Goal: Task Accomplishment & Management: Use online tool/utility

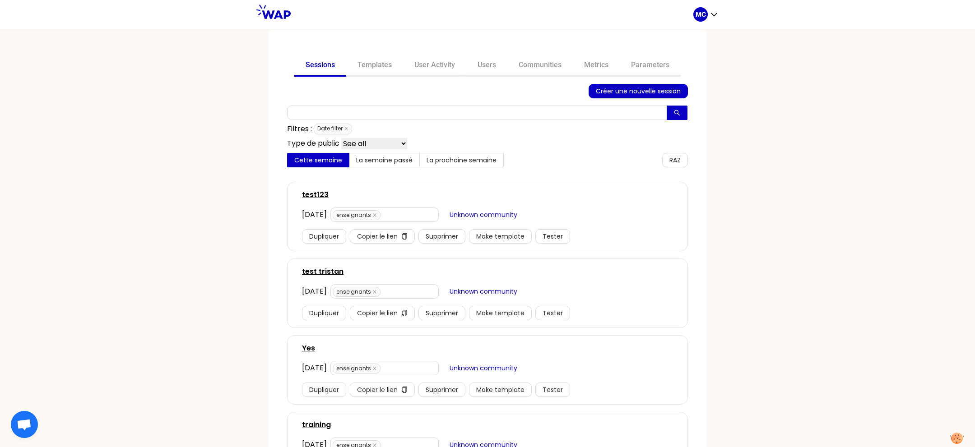
click at [715, 4] on div "MC" at bounding box center [705, 14] width 25 height 29
click at [537, 69] on link "Communities" at bounding box center [539, 66] width 65 height 22
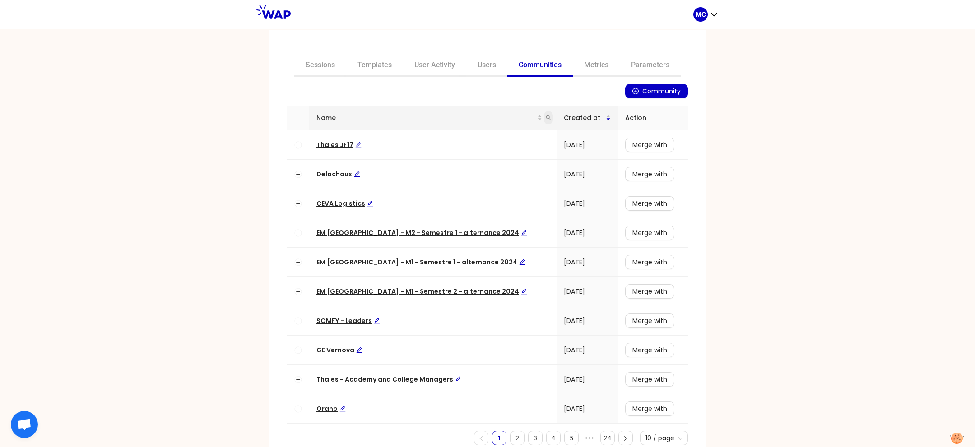
click at [546, 118] on icon "search" at bounding box center [548, 117] width 5 height 5
type input "dir"
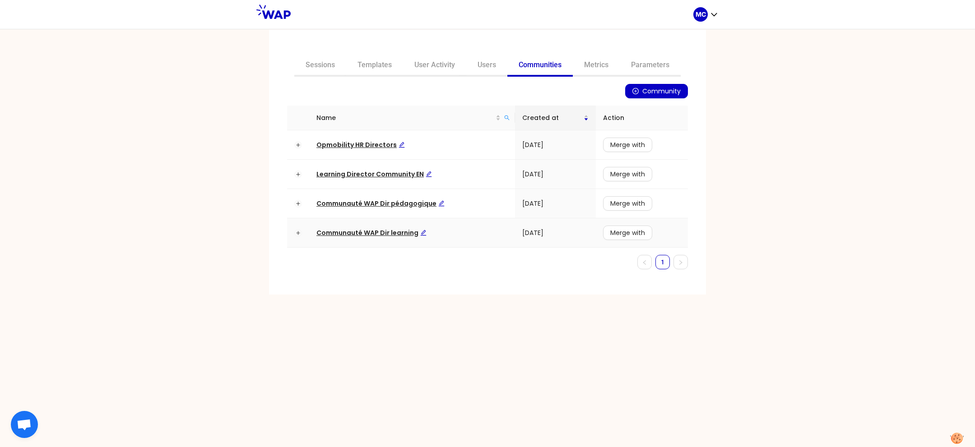
click at [378, 232] on span "Communauté WAP Dir learning" at bounding box center [371, 232] width 110 height 9
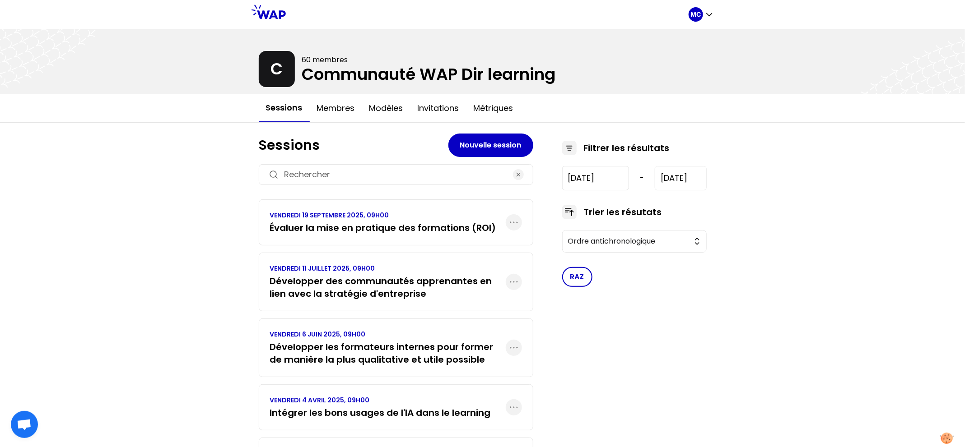
click at [312, 232] on h3 "Évaluer la mise en pratique des formations (ROI)" at bounding box center [383, 228] width 226 height 13
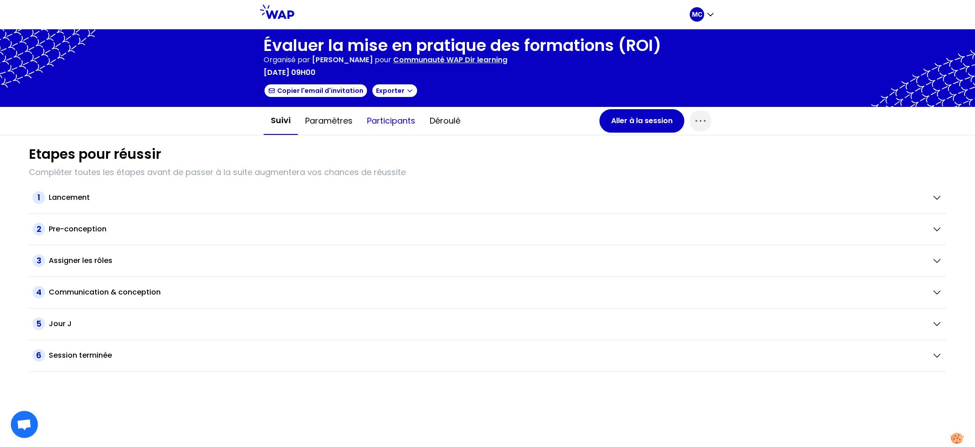
click at [376, 122] on button "Participants" at bounding box center [391, 120] width 63 height 27
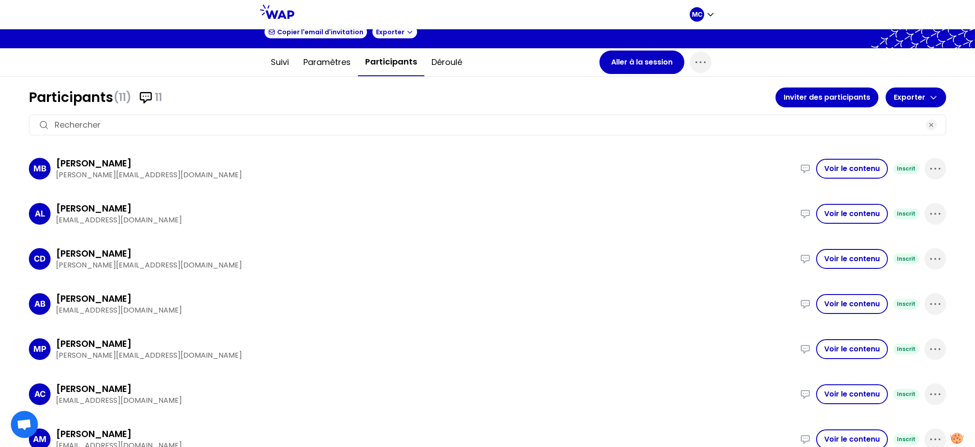
scroll to position [250, 0]
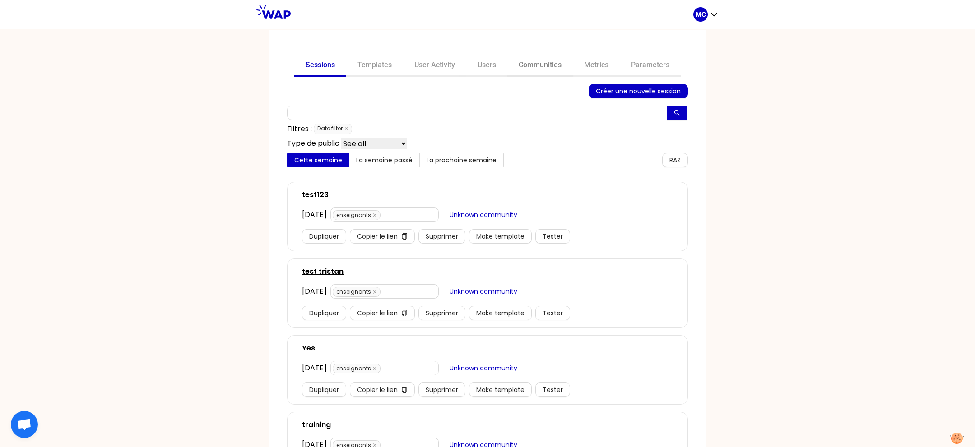
click at [540, 58] on link "Communities" at bounding box center [539, 66] width 65 height 22
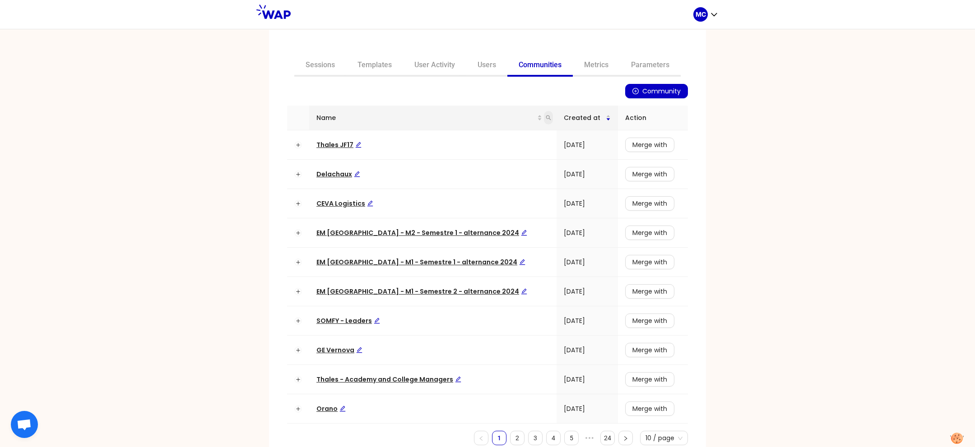
click at [546, 117] on icon "search" at bounding box center [548, 117] width 5 height 5
type input "dir"
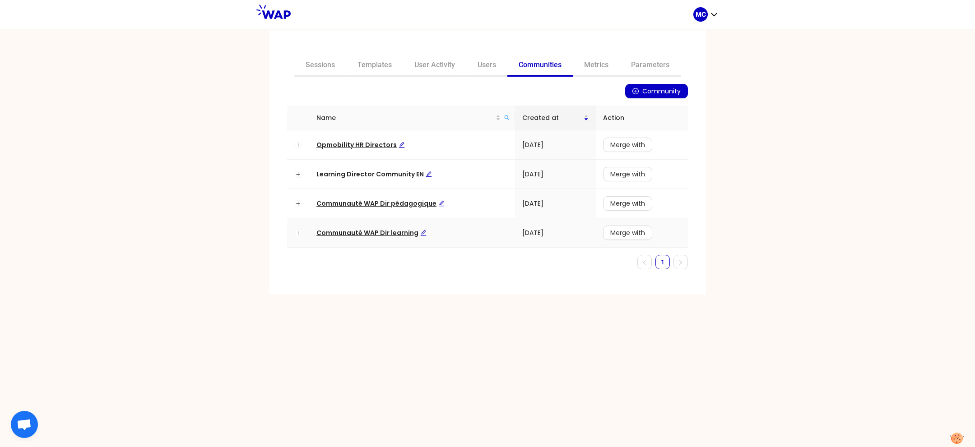
click at [385, 225] on td "Communauté WAP Dir learning" at bounding box center [412, 232] width 206 height 29
click at [383, 234] on span "Communauté WAP Dir learning" at bounding box center [371, 232] width 110 height 9
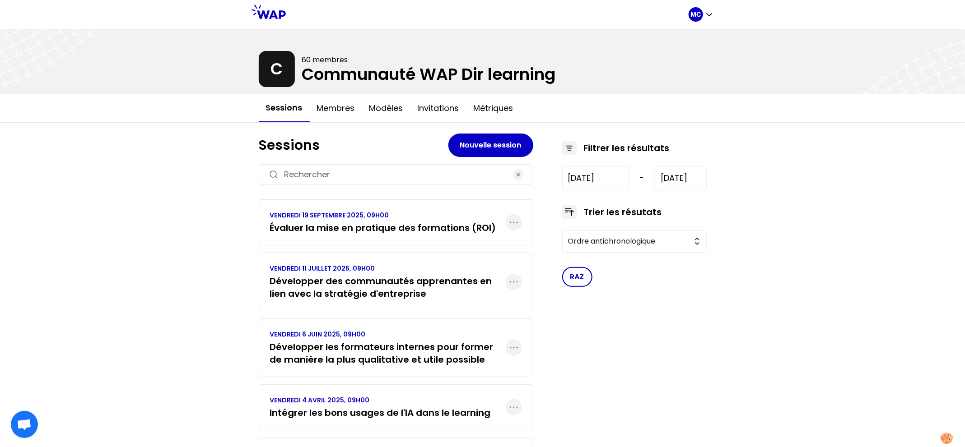
click at [372, 226] on h3 "Évaluer la mise en pratique des formations (ROI)" at bounding box center [383, 228] width 226 height 13
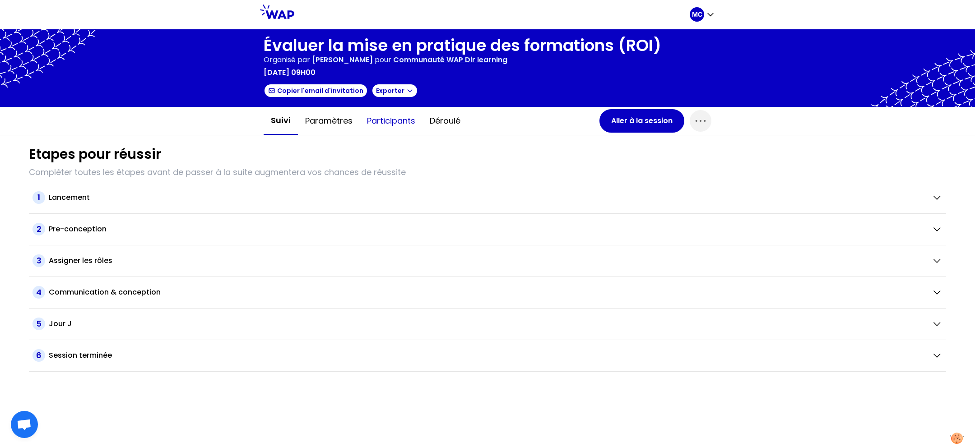
click at [393, 123] on button "Participants" at bounding box center [391, 120] width 63 height 27
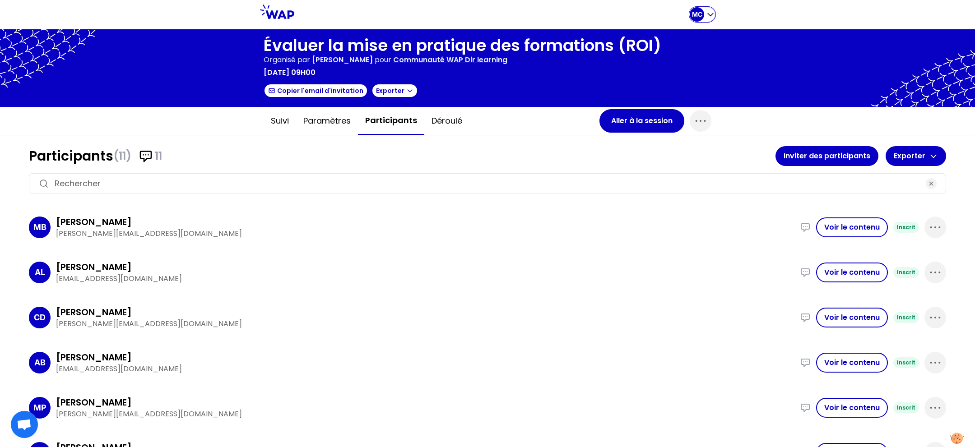
click at [708, 19] on div "MC" at bounding box center [702, 14] width 25 height 14
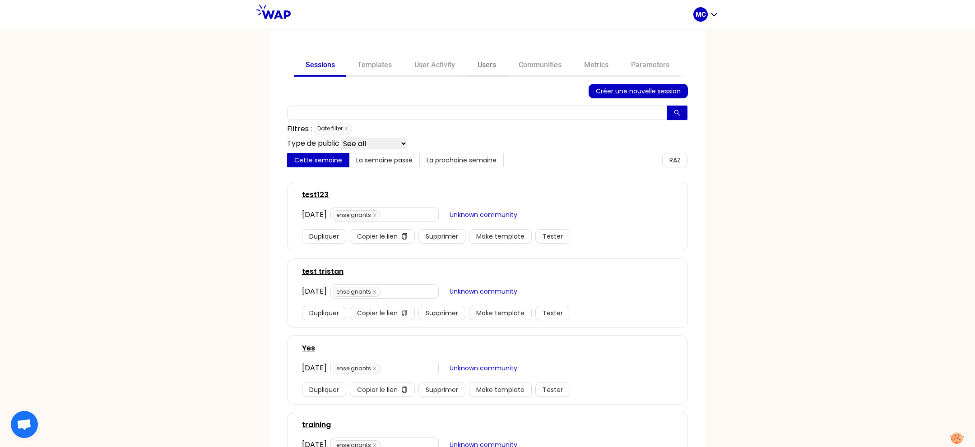
click at [487, 70] on link "Users" at bounding box center [486, 66] width 41 height 22
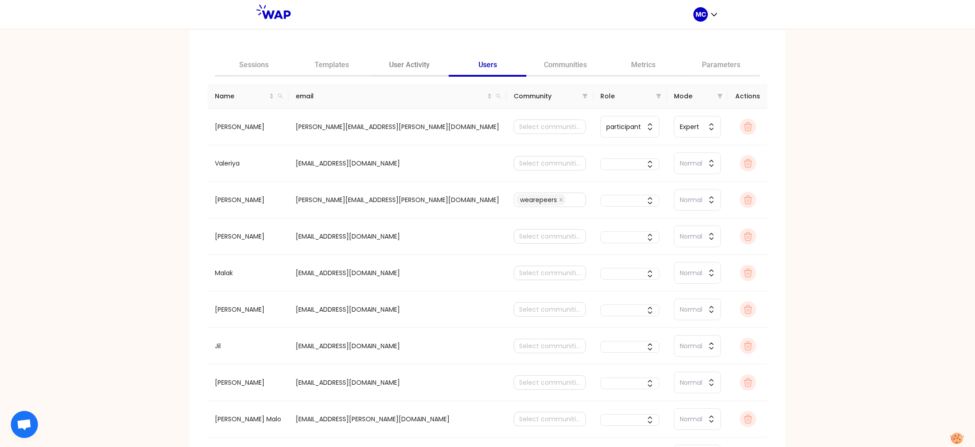
click at [428, 55] on link "User Activity" at bounding box center [410, 66] width 78 height 22
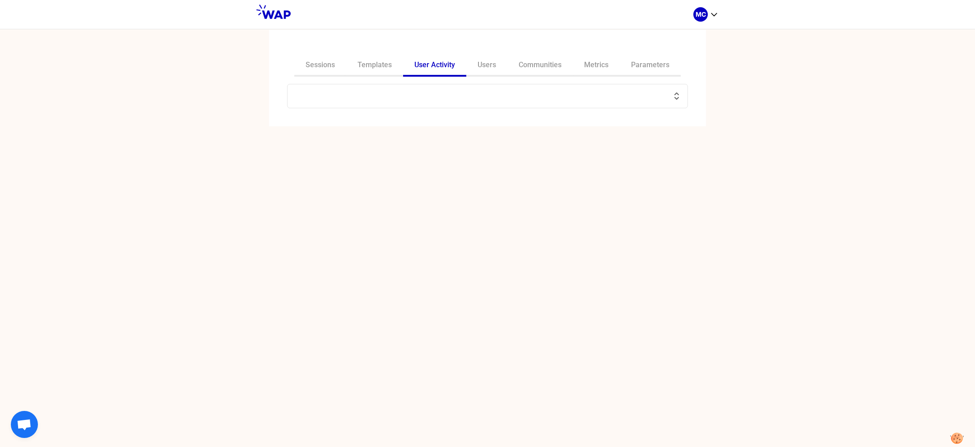
click at [432, 93] on input "text" at bounding box center [482, 96] width 378 height 13
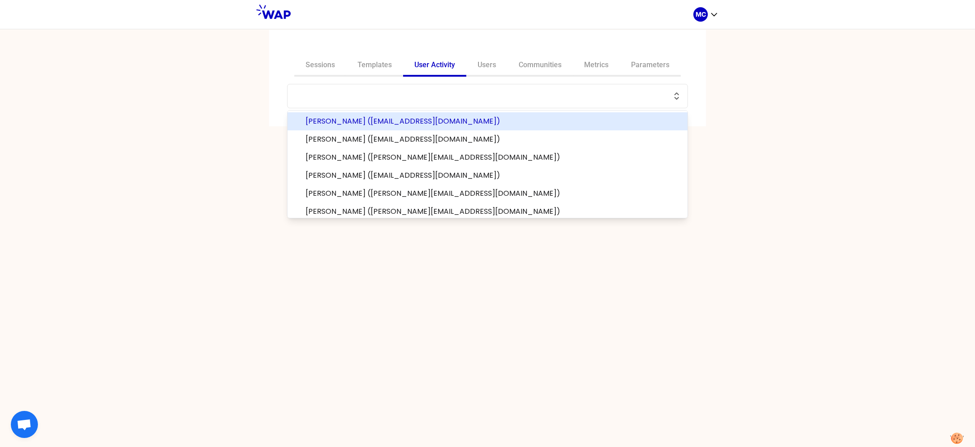
paste input "epaprocki@groupe-atlantic.com"
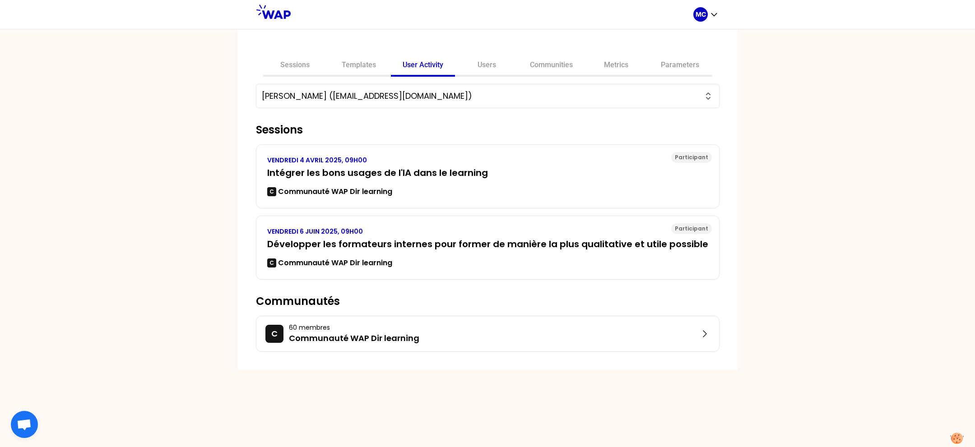
type input "Emmanuelle PAPROCKI (epaprocki@groupe-atlantic.com)"
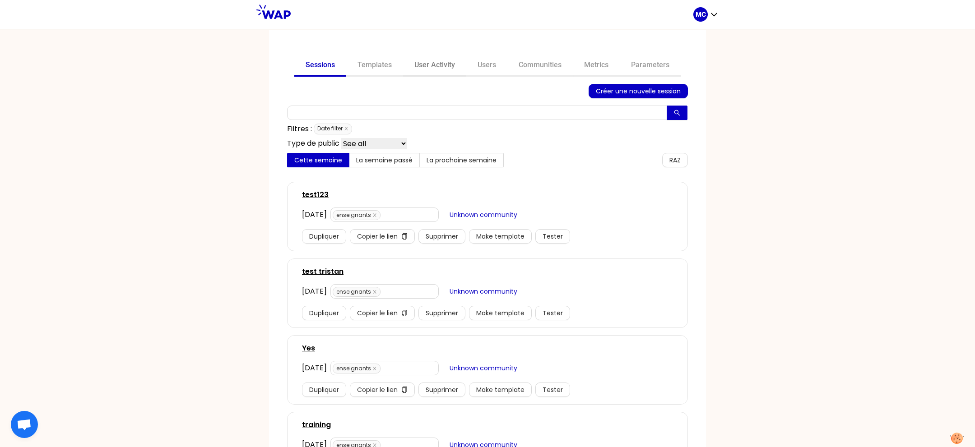
click at [448, 60] on link "User Activity" at bounding box center [434, 66] width 63 height 22
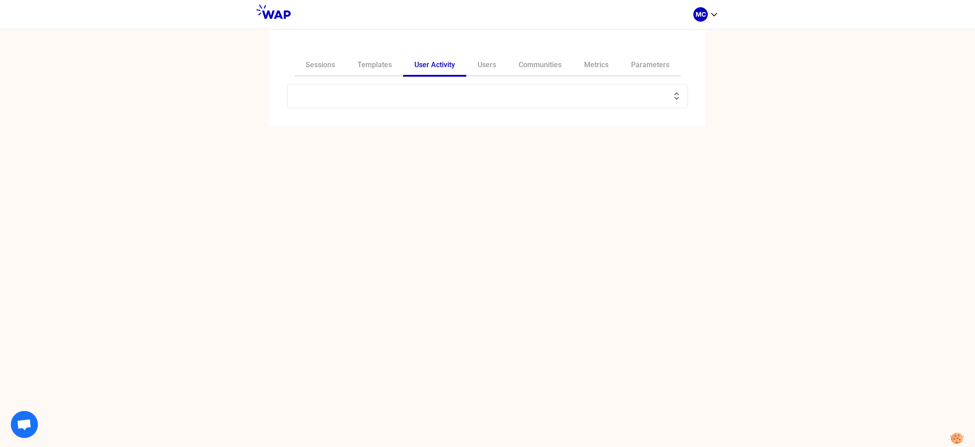
click at [477, 90] on input "text" at bounding box center [482, 96] width 378 height 13
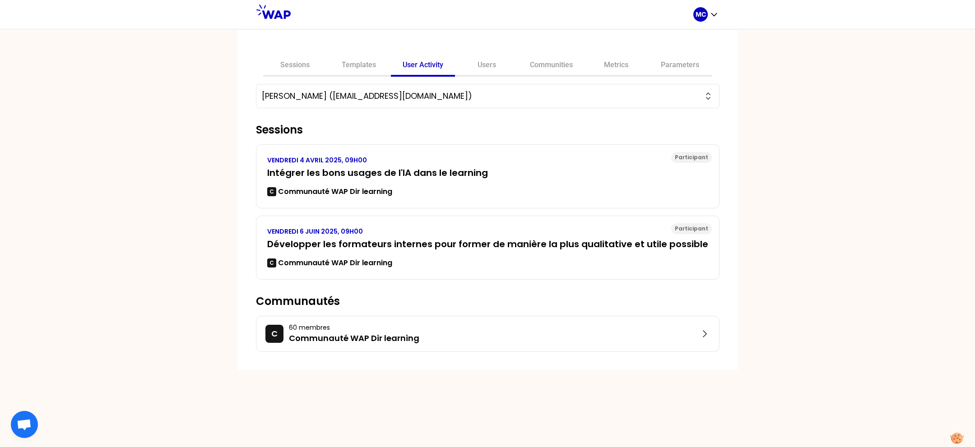
click at [228, 223] on div "Sessions Templates User Activity Users Communities Metrics Parameters Emmanuell…" at bounding box center [487, 238] width 975 height 418
click at [525, 98] on input "Emmanuelle PAPROCKI (epaprocki@groupe-atlantic.com)" at bounding box center [482, 96] width 441 height 13
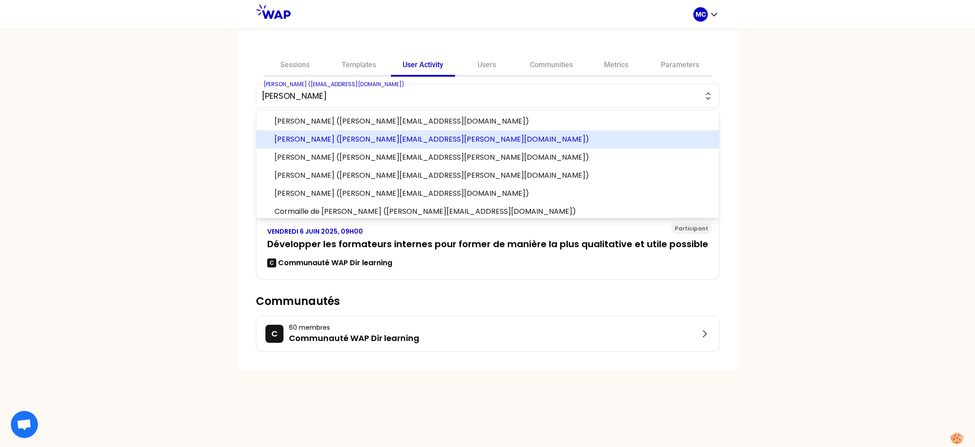
click at [262, 90] on button "olivier" at bounding box center [488, 96] width 452 height 13
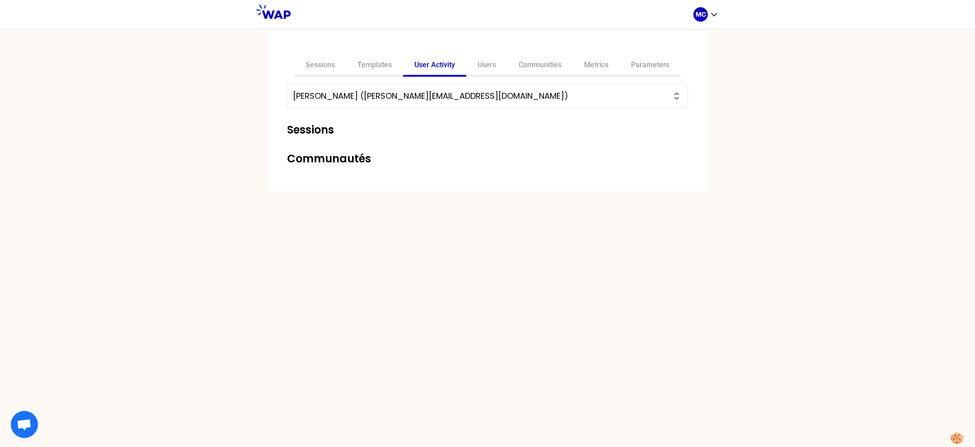
click at [454, 97] on input "Antoine Bellivier (antoine.bellivier@edu.em-lyon.com)" at bounding box center [482, 96] width 378 height 13
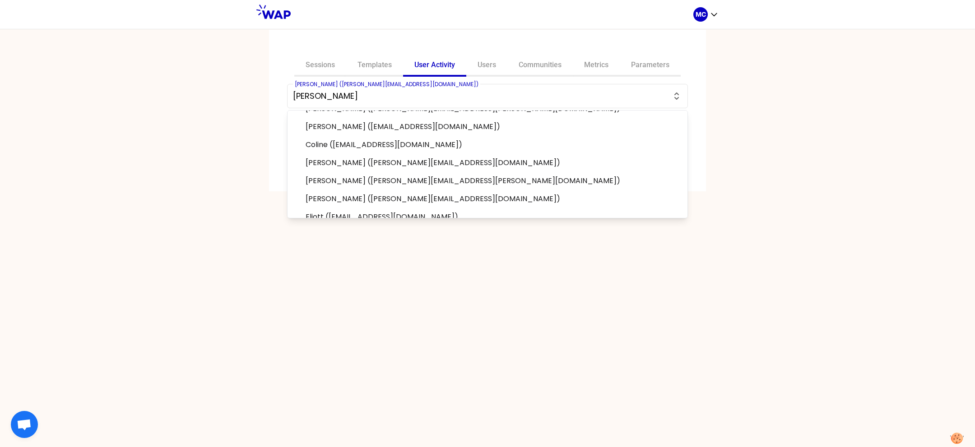
scroll to position [257, 0]
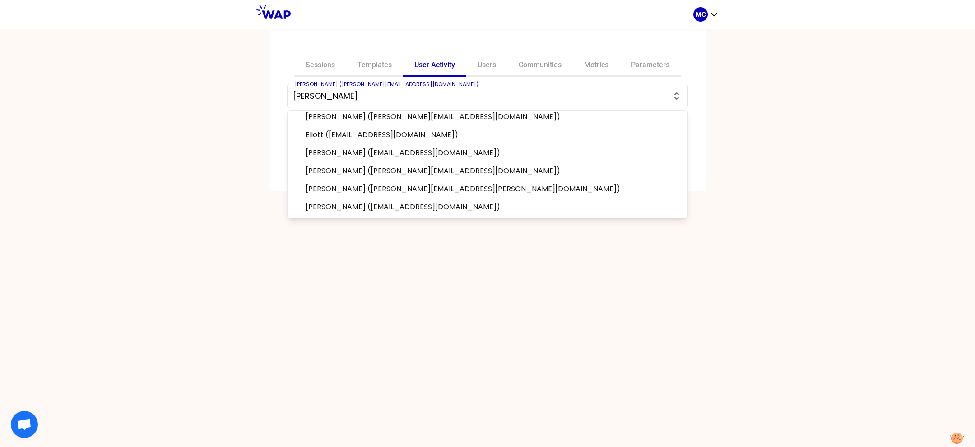
paste input "oleroy@groupe-atlantic.com"
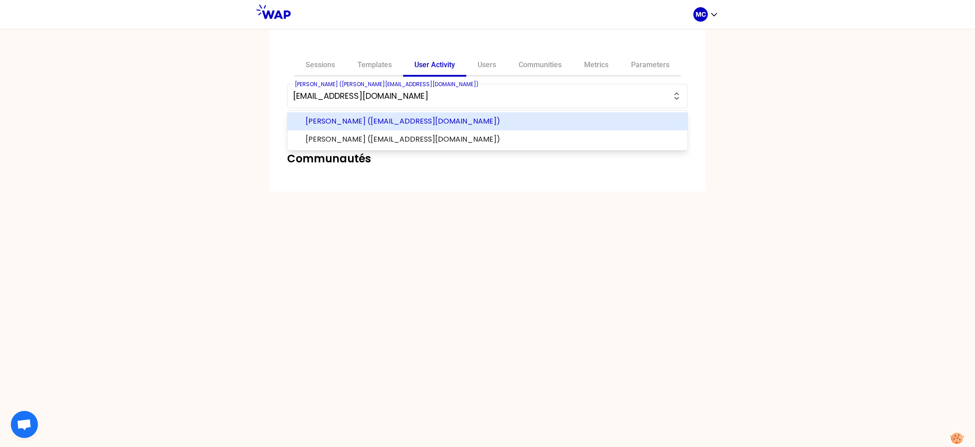
scroll to position [0, 0]
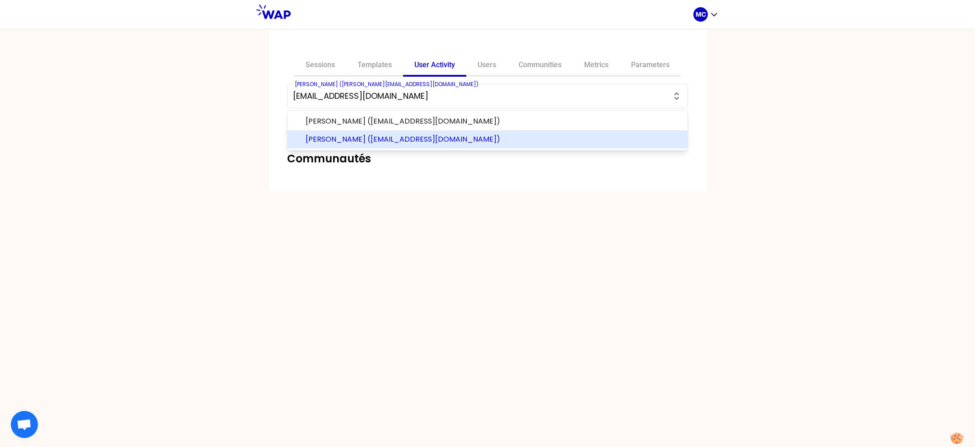
click at [381, 140] on span "Olivier Le Roy (oleroy@groupe-atlantic.com)" at bounding box center [493, 139] width 375 height 11
type input "Olivier Le Roy (oleroy@groupe-atlantic.com)"
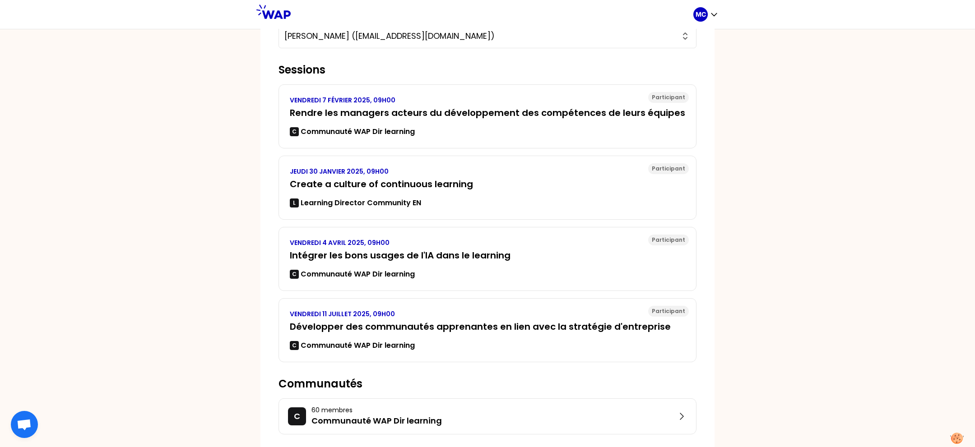
scroll to position [67, 0]
